Goal: Task Accomplishment & Management: Use online tool/utility

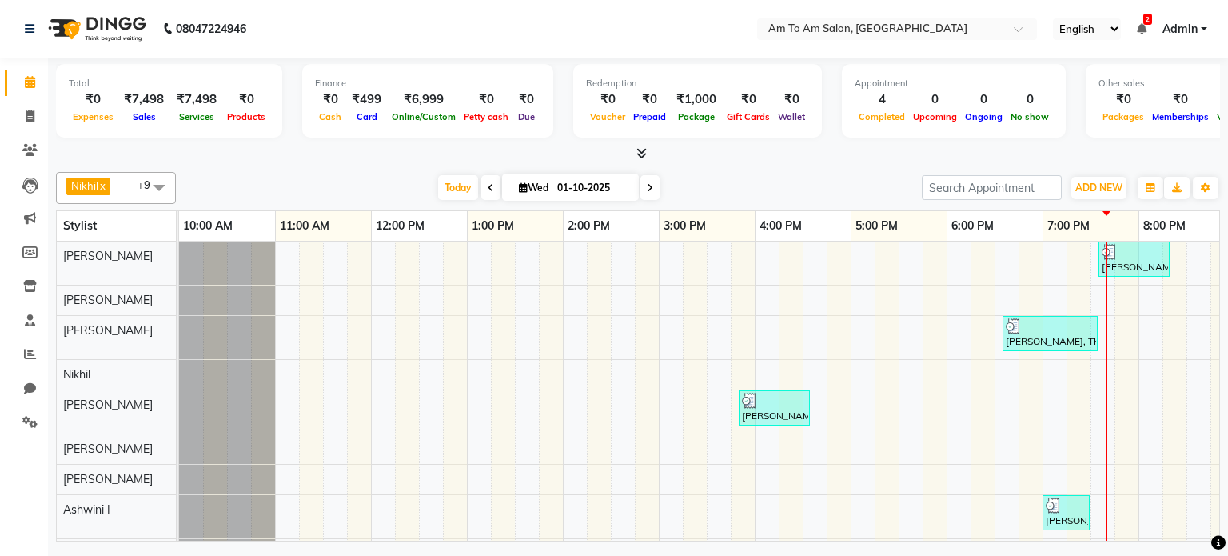
scroll to position [14, 0]
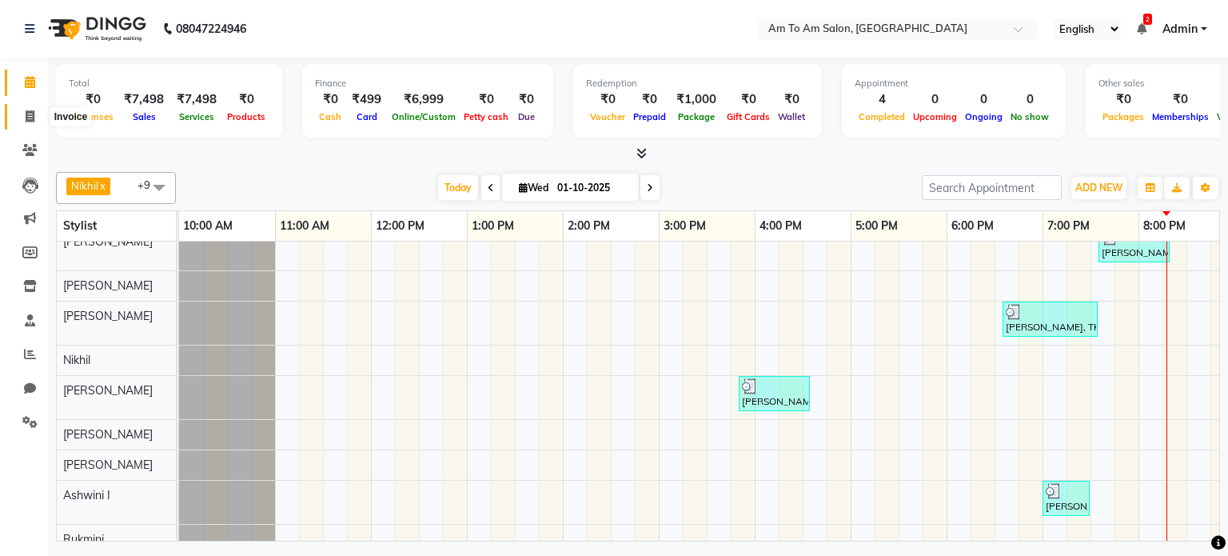
click at [28, 117] on icon at bounding box center [30, 116] width 9 height 12
select select "6661"
select select "service"
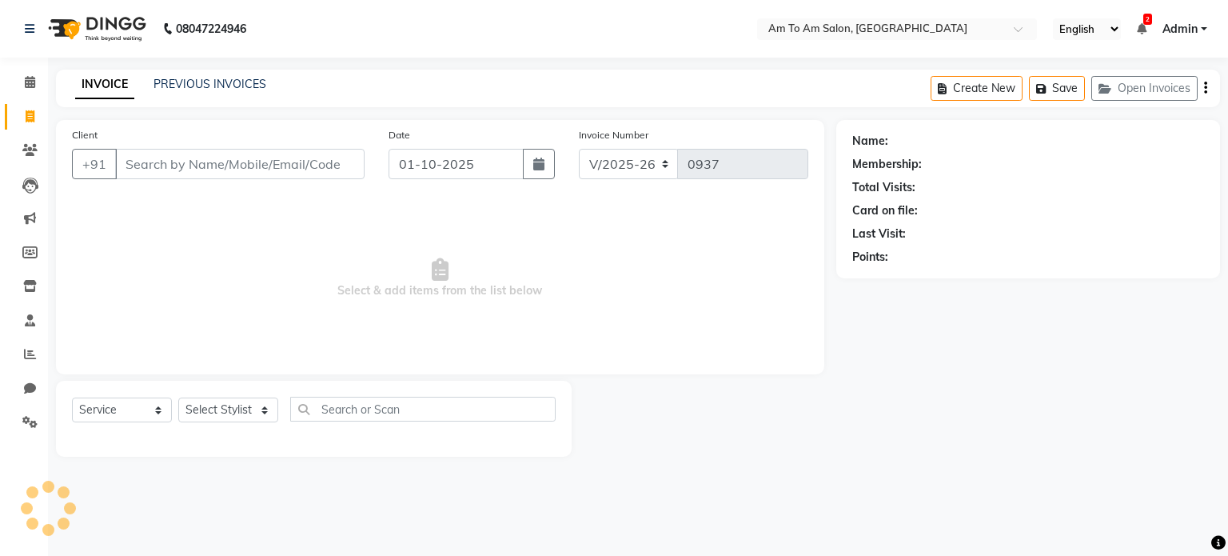
select select "51659"
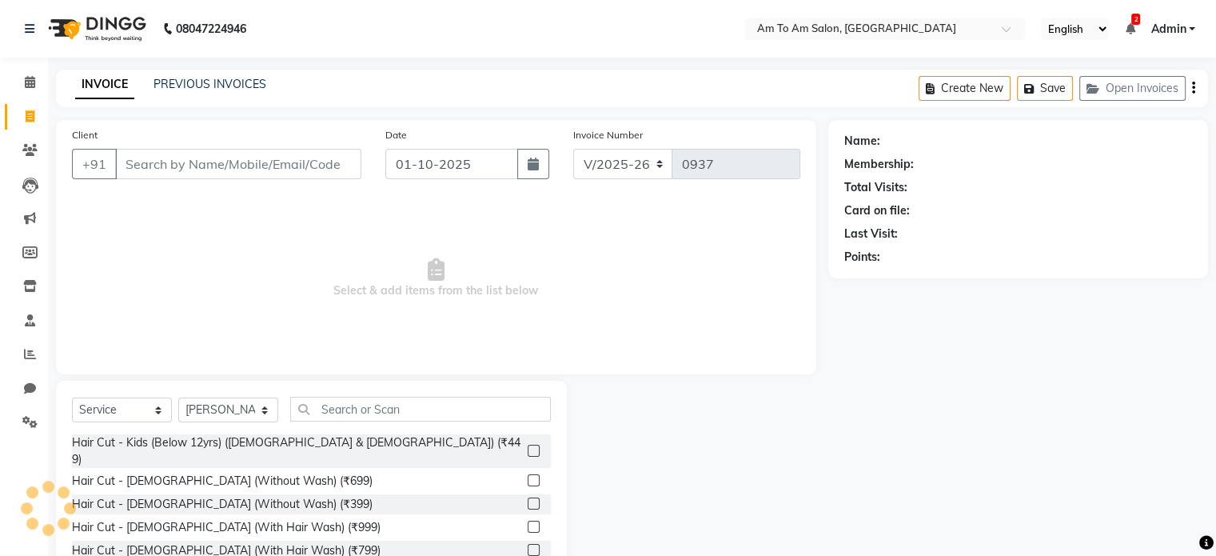
click at [172, 166] on input "Client" at bounding box center [238, 164] width 246 height 30
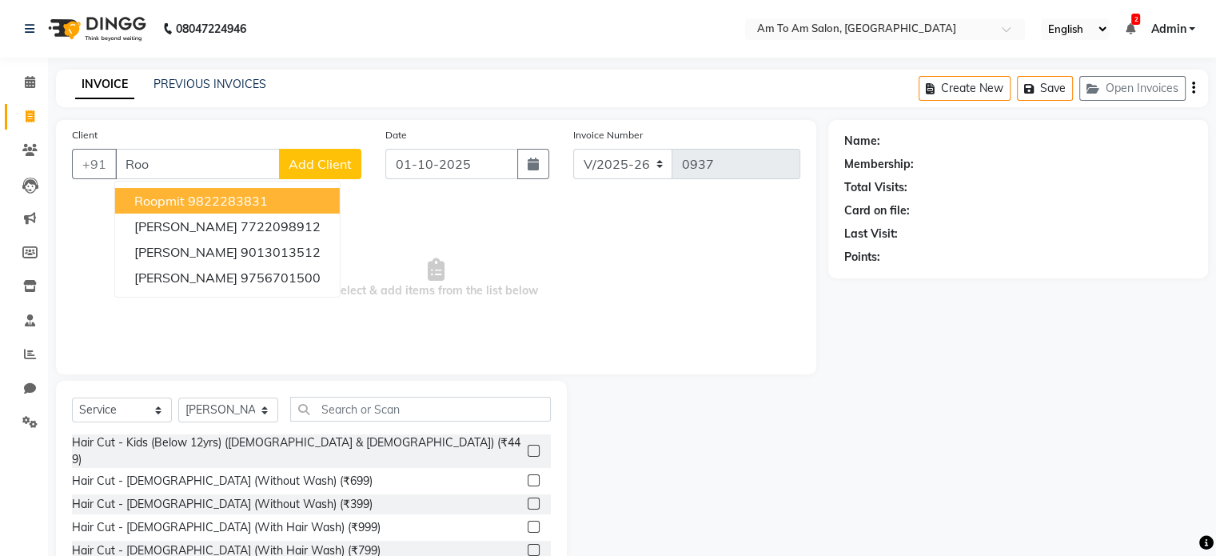
click at [233, 202] on ngb-highlight "9822283831" at bounding box center [228, 201] width 80 height 16
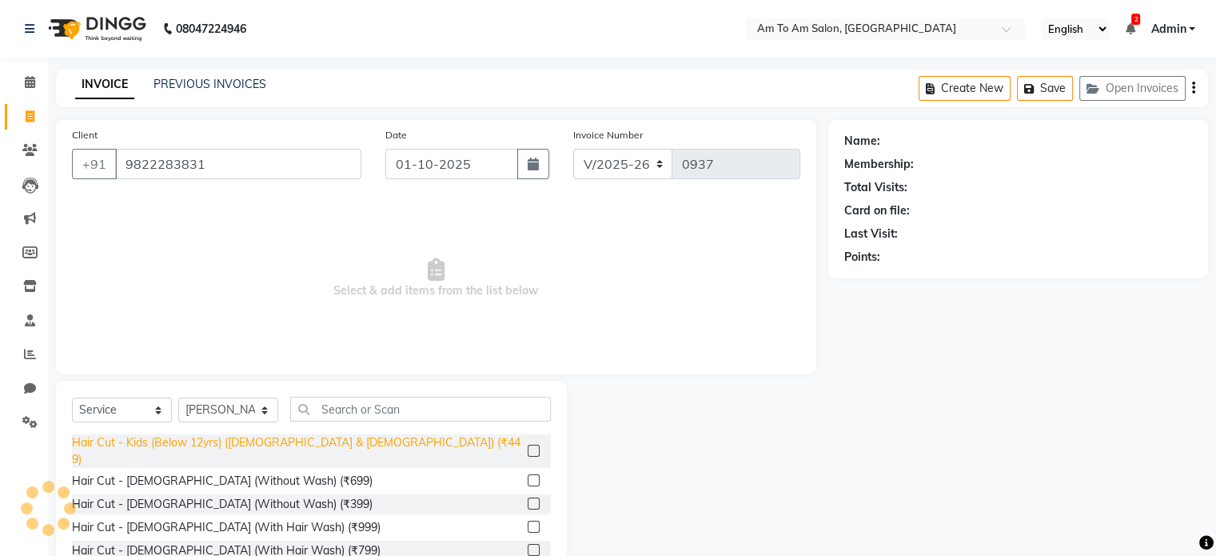
type input "9822283831"
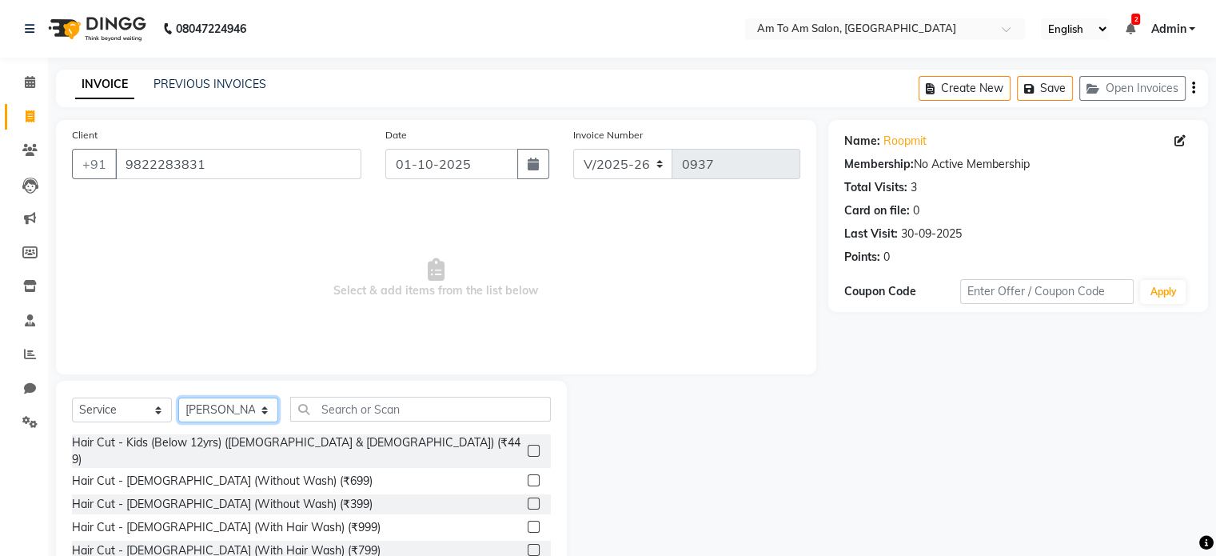
click at [272, 417] on select "Select Stylist [PERSON_NAME] I [PERSON_NAME] Mahi [PERSON_NAME] Poonam Mam [PER…" at bounding box center [228, 409] width 100 height 25
select select "62559"
click at [178, 398] on select "Select Stylist [PERSON_NAME] I [PERSON_NAME] Mahi [PERSON_NAME] Poonam Mam [PER…" at bounding box center [228, 409] width 100 height 25
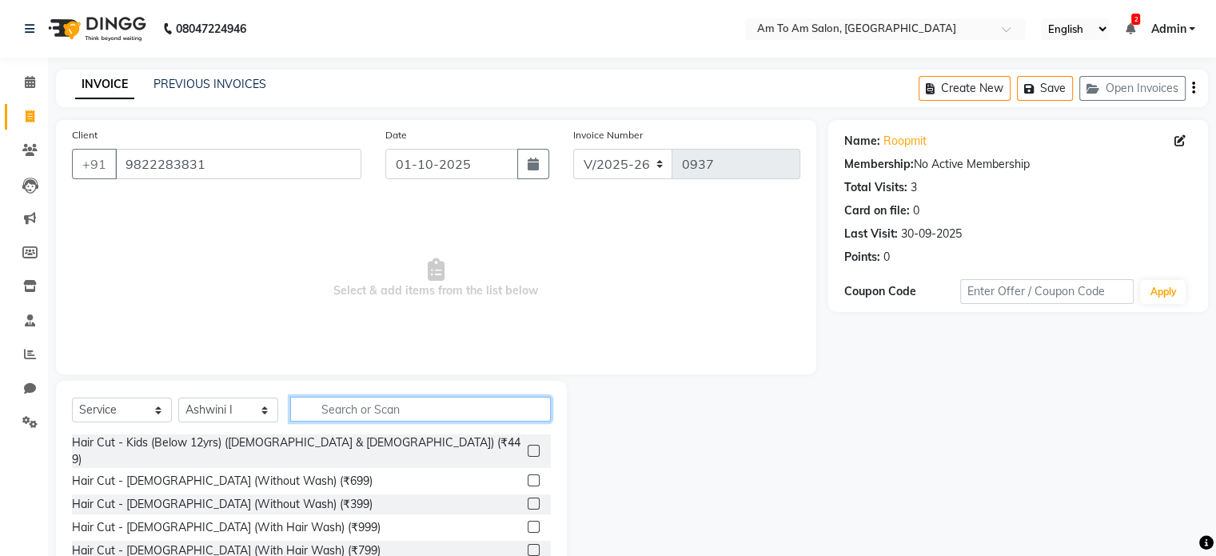
click at [336, 407] on input "text" at bounding box center [420, 409] width 261 height 25
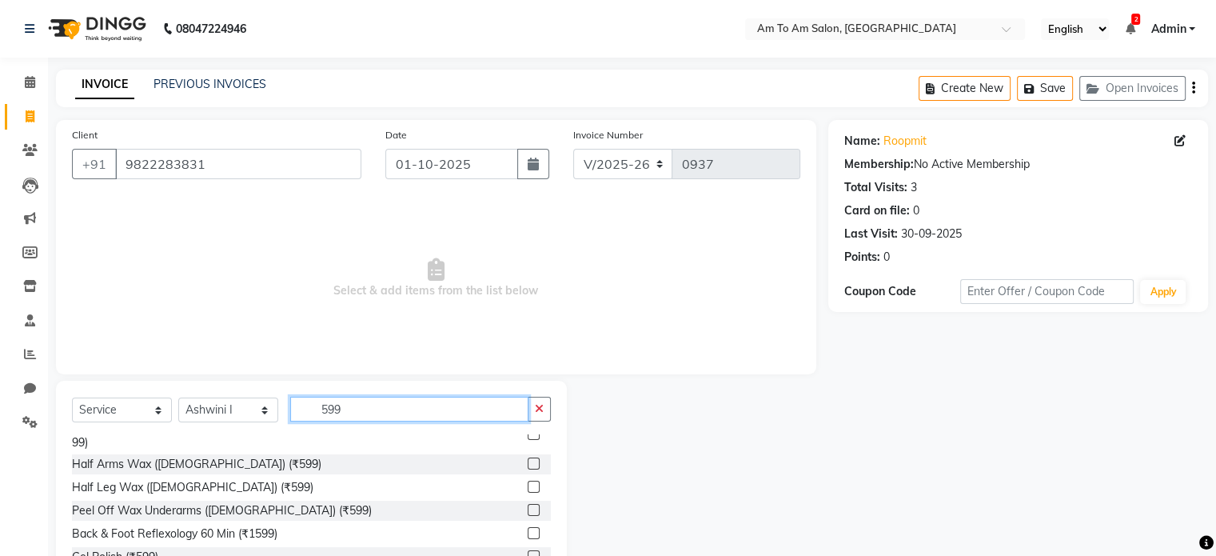
scroll to position [257, 0]
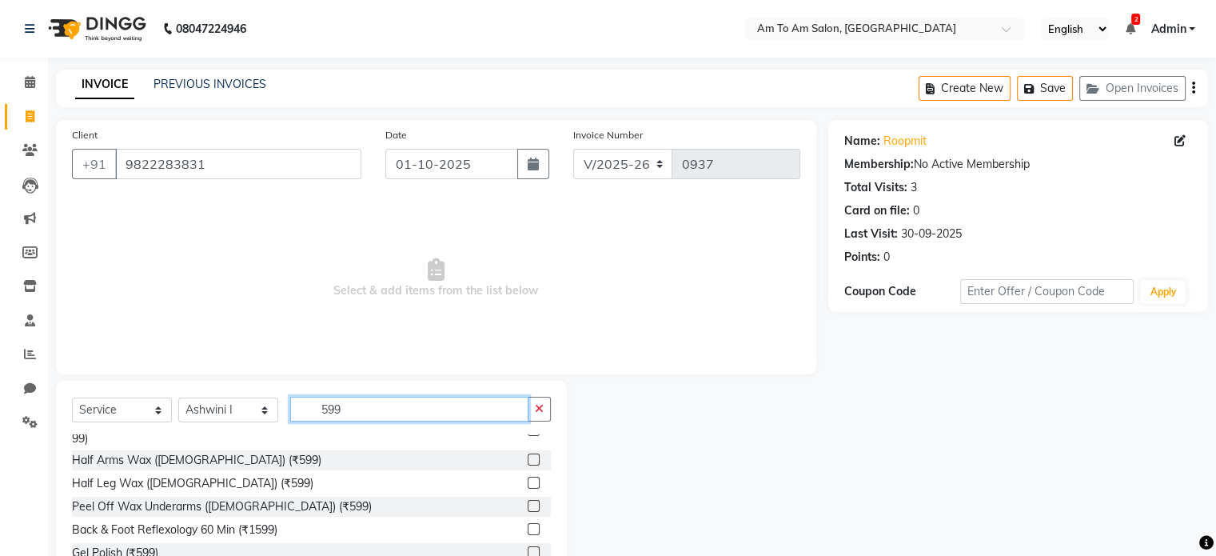
type input "599"
click at [528, 546] on label at bounding box center [534, 552] width 12 height 12
click at [528, 548] on input "checkbox" at bounding box center [533, 553] width 10 height 10
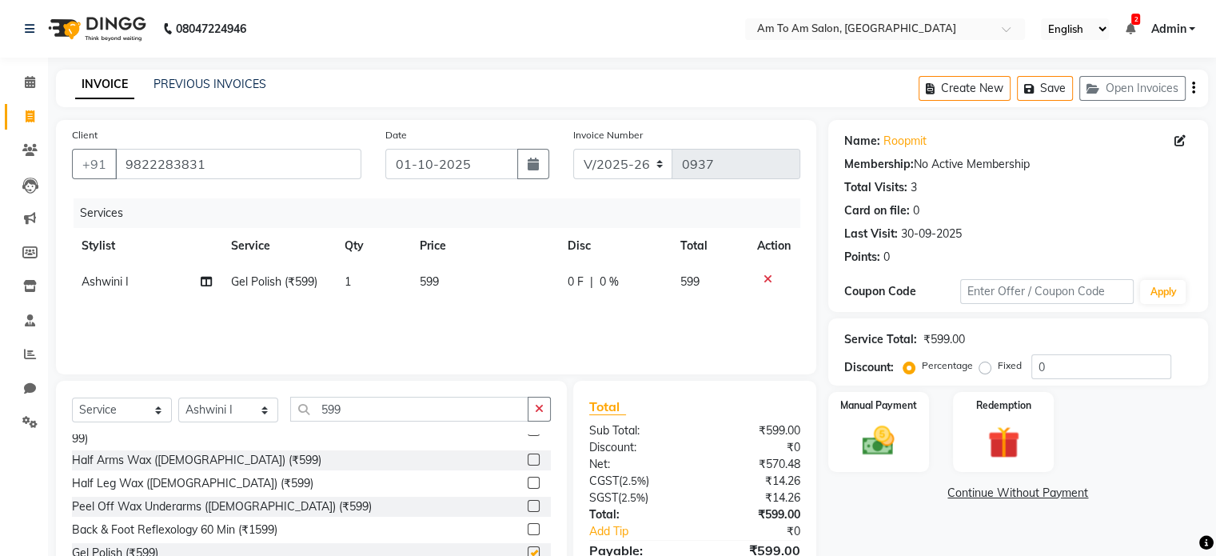
checkbox input "false"
click at [880, 457] on img at bounding box center [879, 441] width 54 height 38
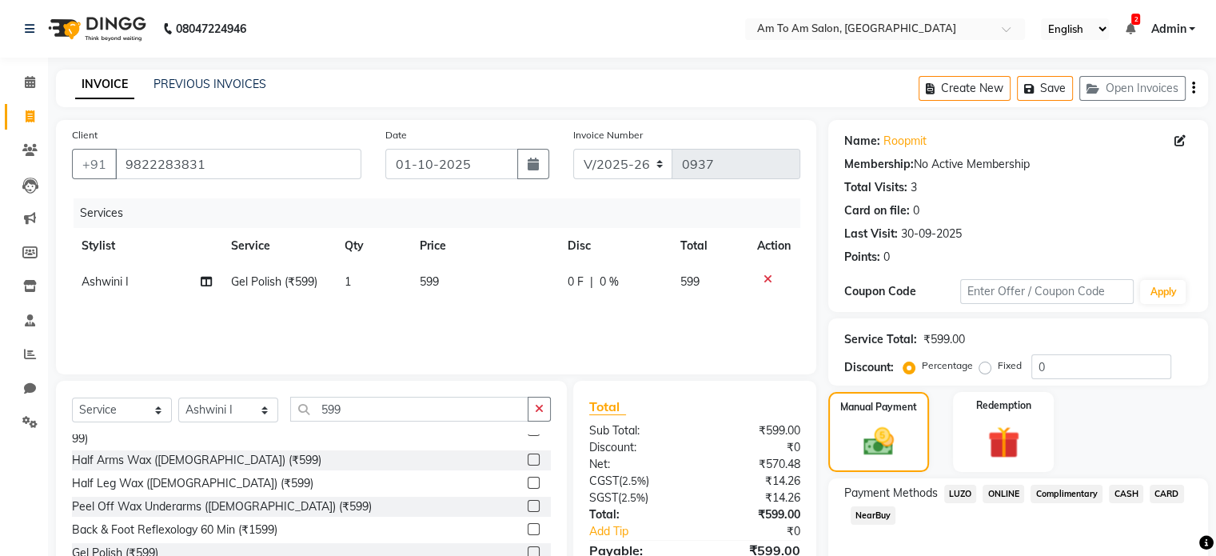
click at [1001, 494] on span "ONLINE" at bounding box center [1004, 494] width 42 height 18
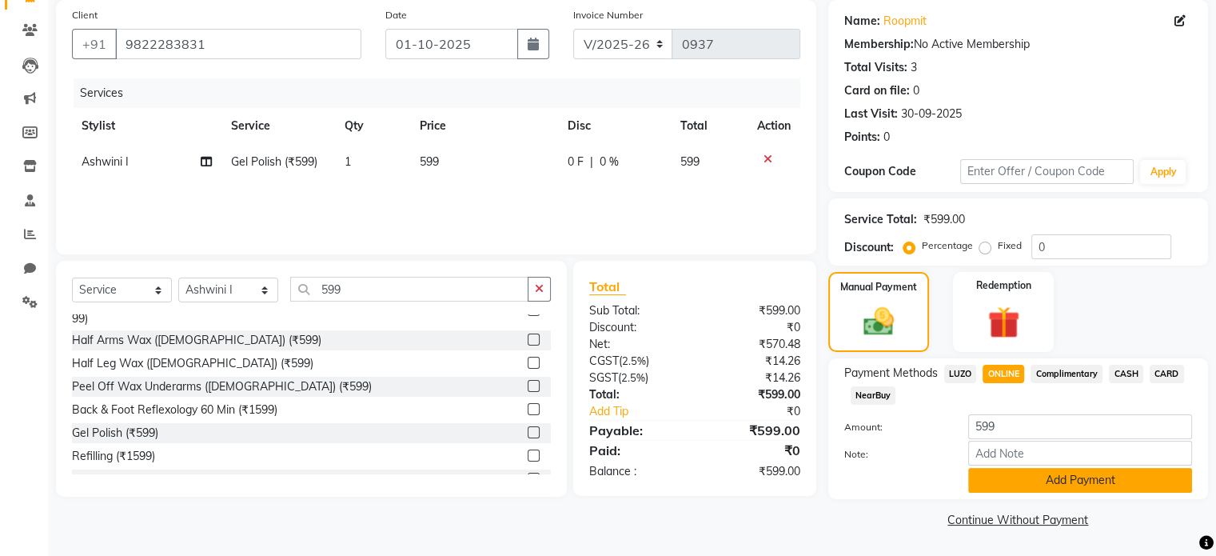
click at [1035, 473] on button "Add Payment" at bounding box center [1080, 480] width 224 height 25
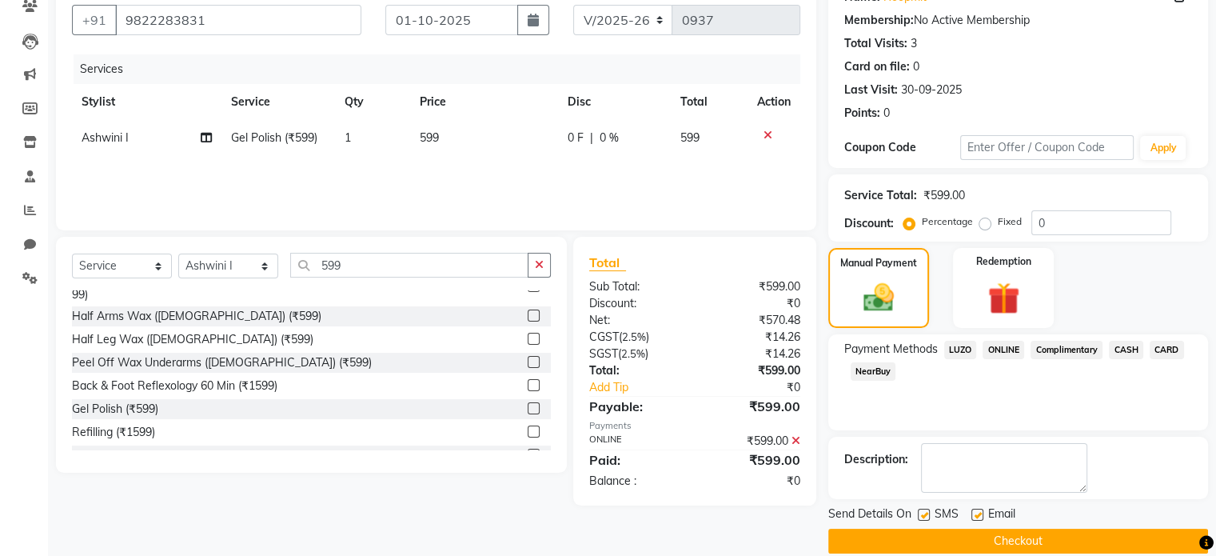
scroll to position [164, 0]
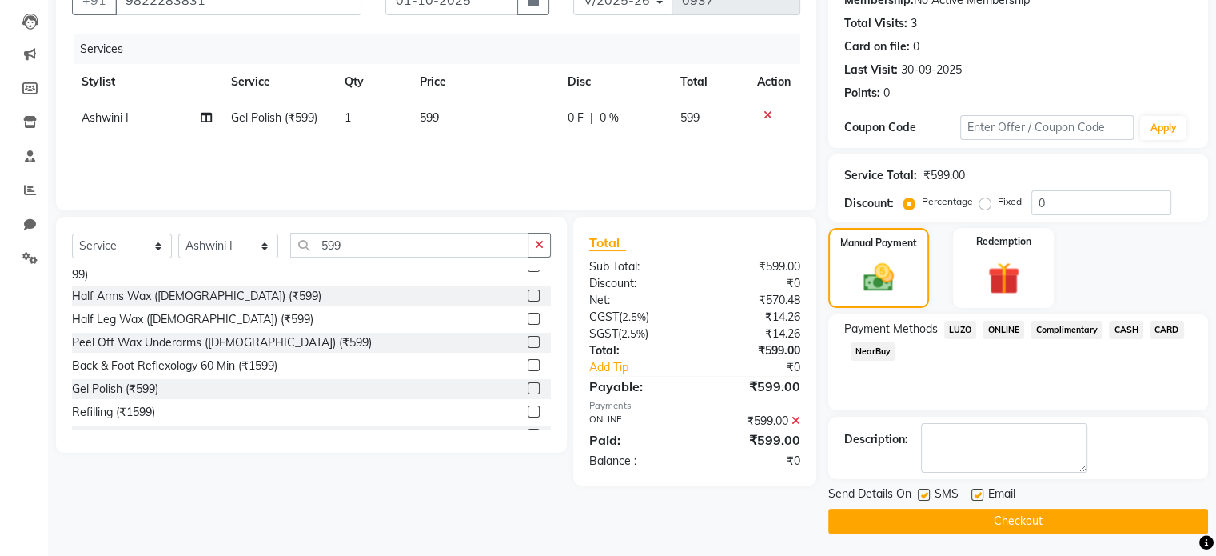
click at [1043, 517] on button "Checkout" at bounding box center [1018, 521] width 380 height 25
